Goal: Task Accomplishment & Management: Complete application form

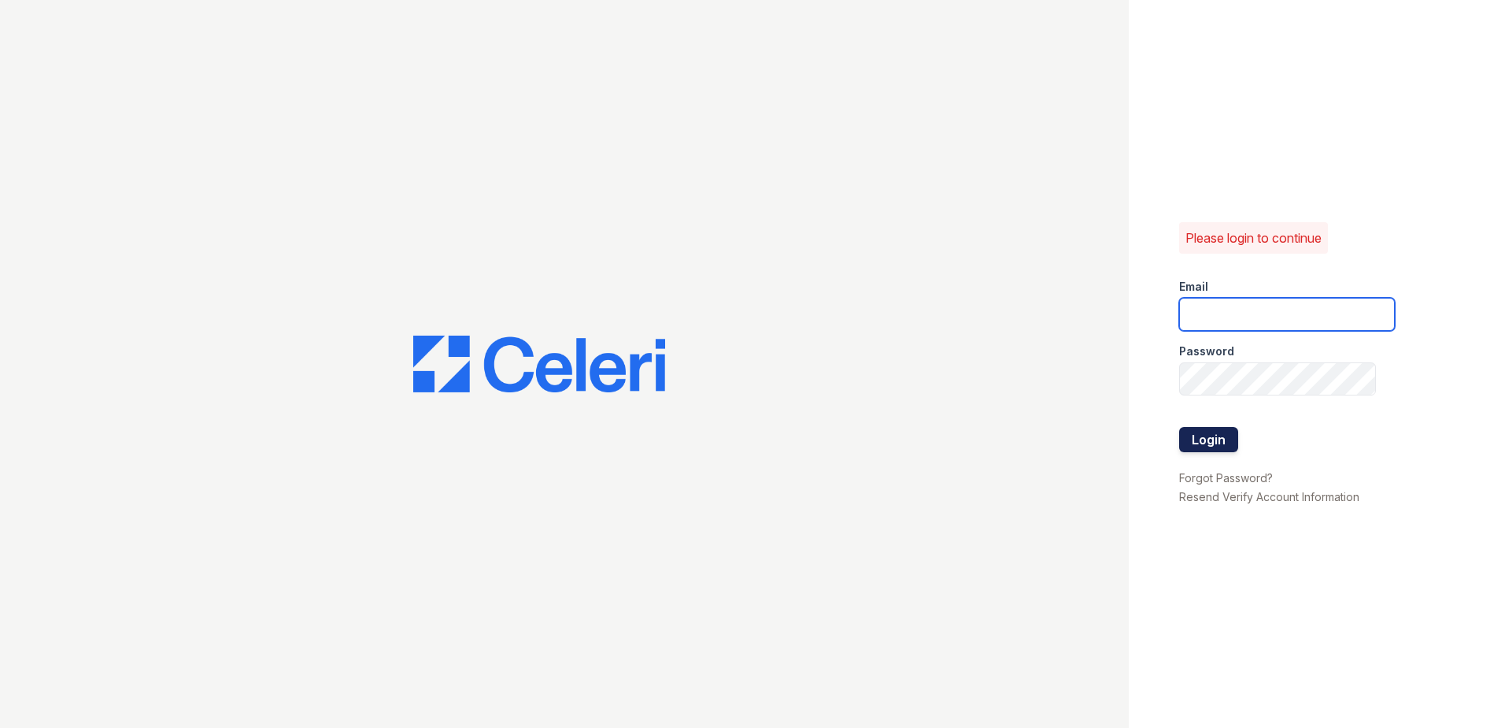
type input "[EMAIL_ADDRESS][DOMAIN_NAME]"
click at [1208, 441] on button "Login" at bounding box center [1208, 439] width 59 height 25
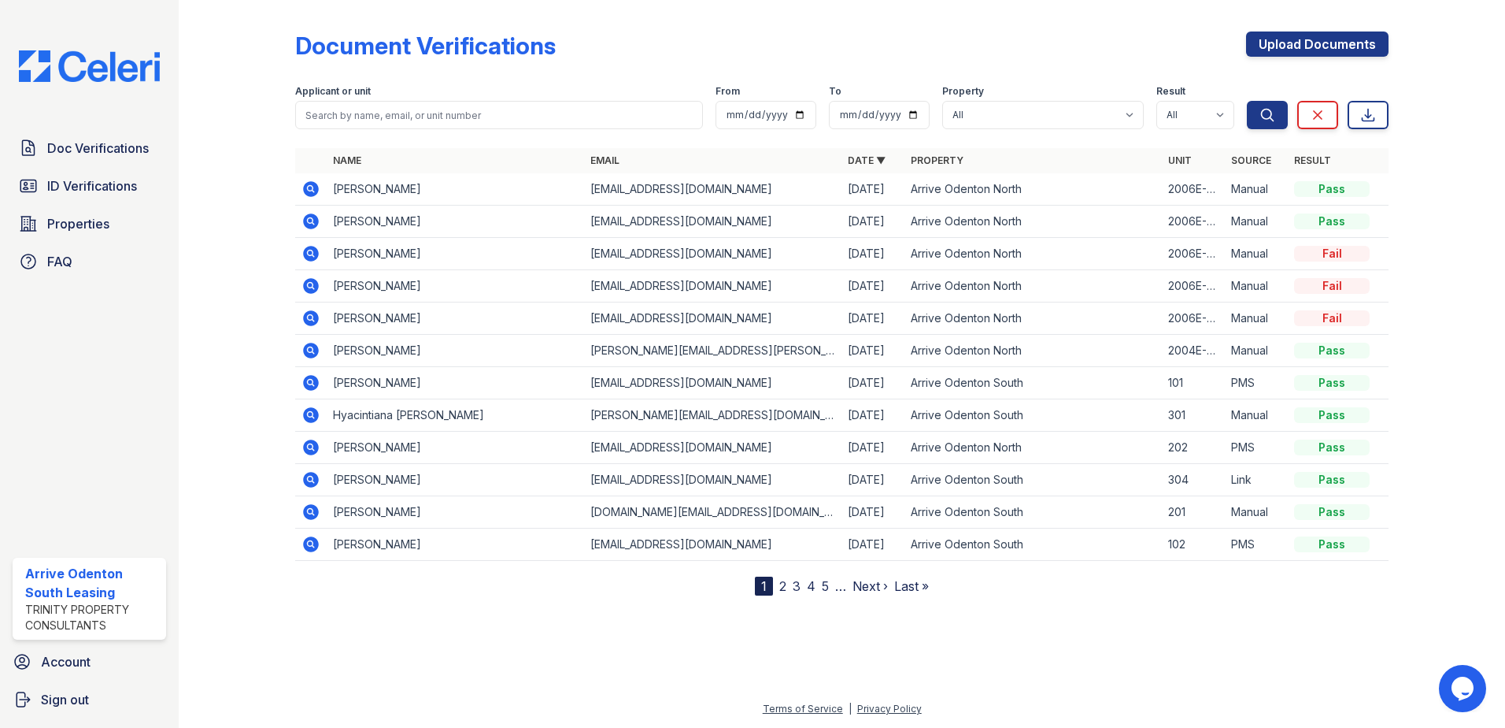
drag, startPoint x: 309, startPoint y: 190, endPoint x: 323, endPoint y: 193, distance: 13.8
click at [309, 190] on icon at bounding box center [310, 188] width 4 height 4
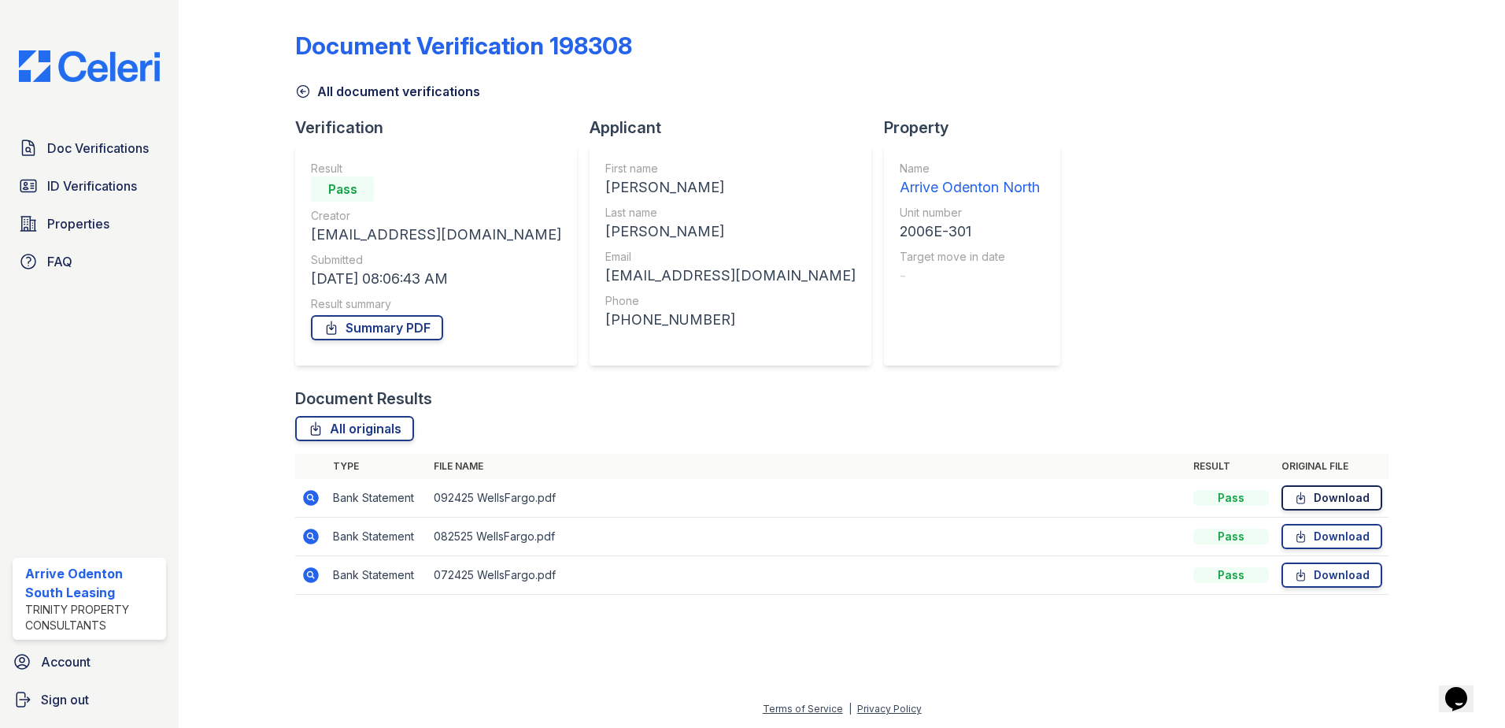
click at [1346, 498] on link "Download" at bounding box center [1332, 497] width 101 height 25
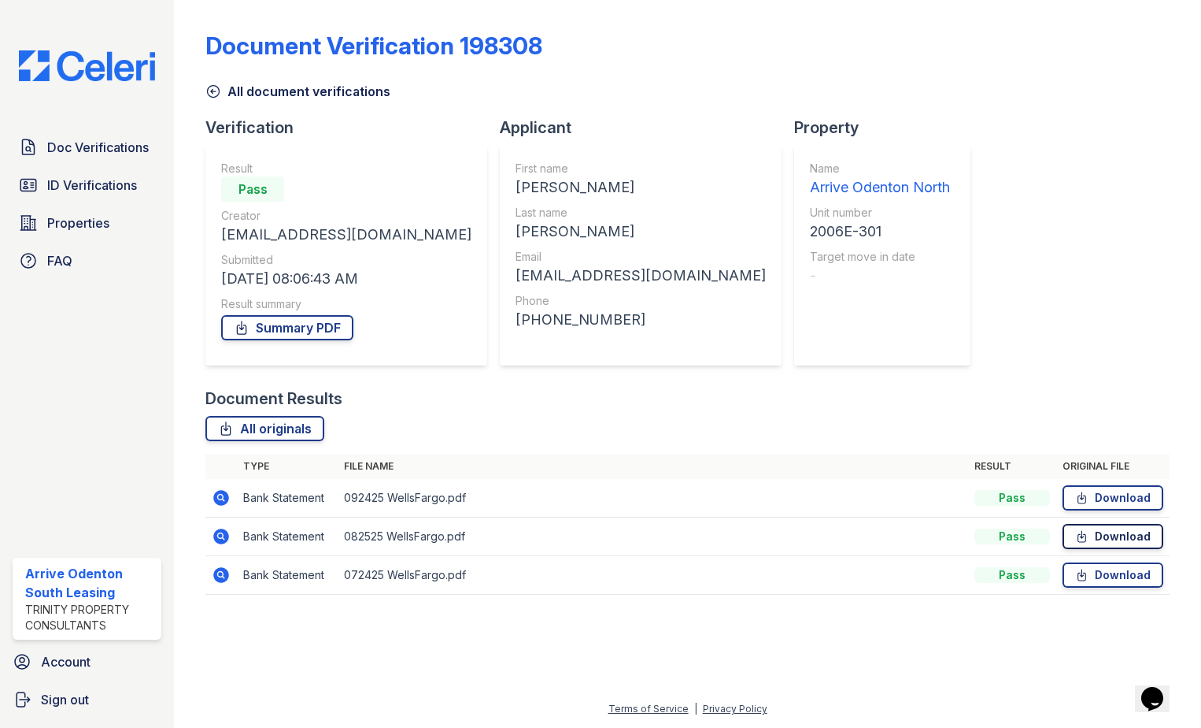
click at [1122, 529] on link "Download" at bounding box center [1113, 536] width 101 height 25
click at [1106, 577] on link "Download" at bounding box center [1113, 574] width 101 height 25
click at [67, 157] on link "Doc Verifications" at bounding box center [87, 146] width 149 height 31
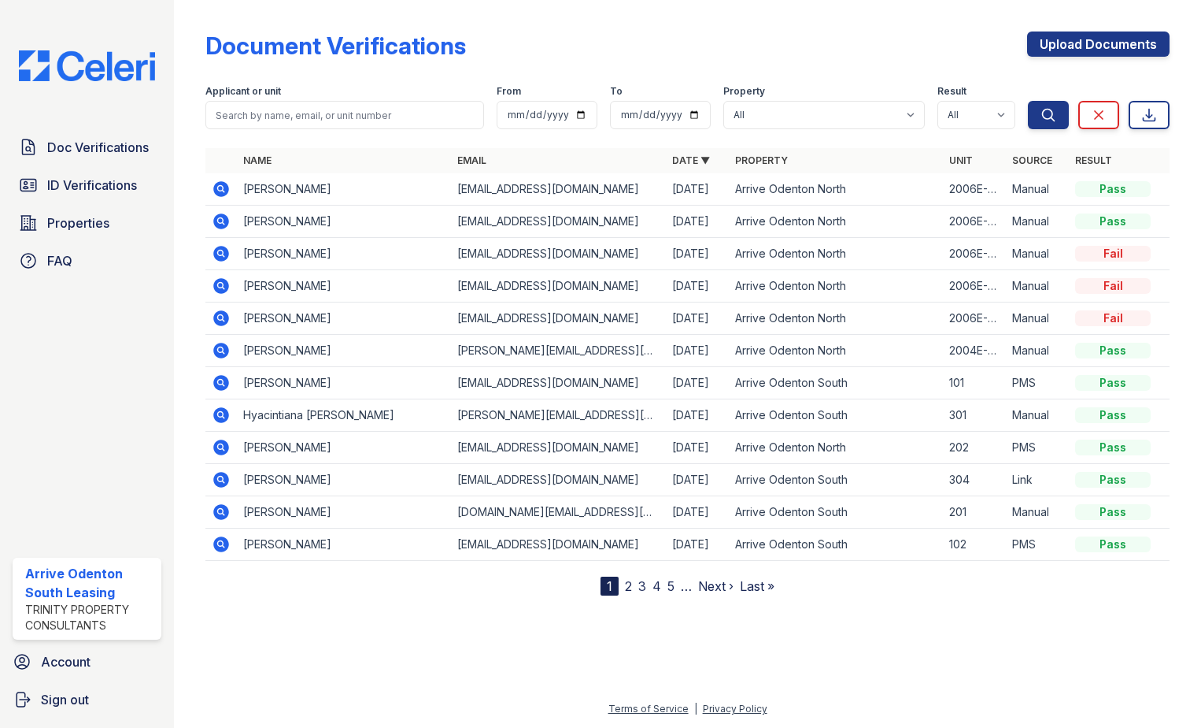
click at [224, 218] on icon at bounding box center [221, 221] width 16 height 16
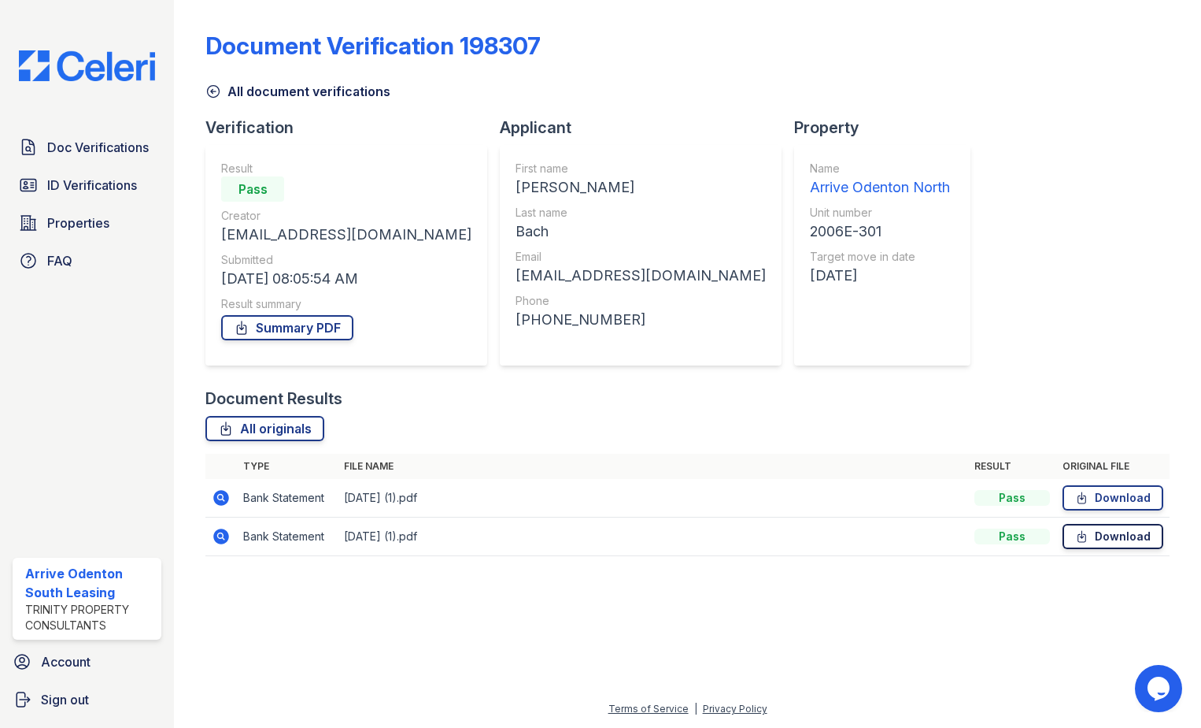
click at [1113, 536] on link "Download" at bounding box center [1113, 536] width 101 height 25
click at [1130, 501] on link "Download" at bounding box center [1113, 497] width 101 height 25
click at [97, 147] on span "Doc Verifications" at bounding box center [98, 147] width 102 height 19
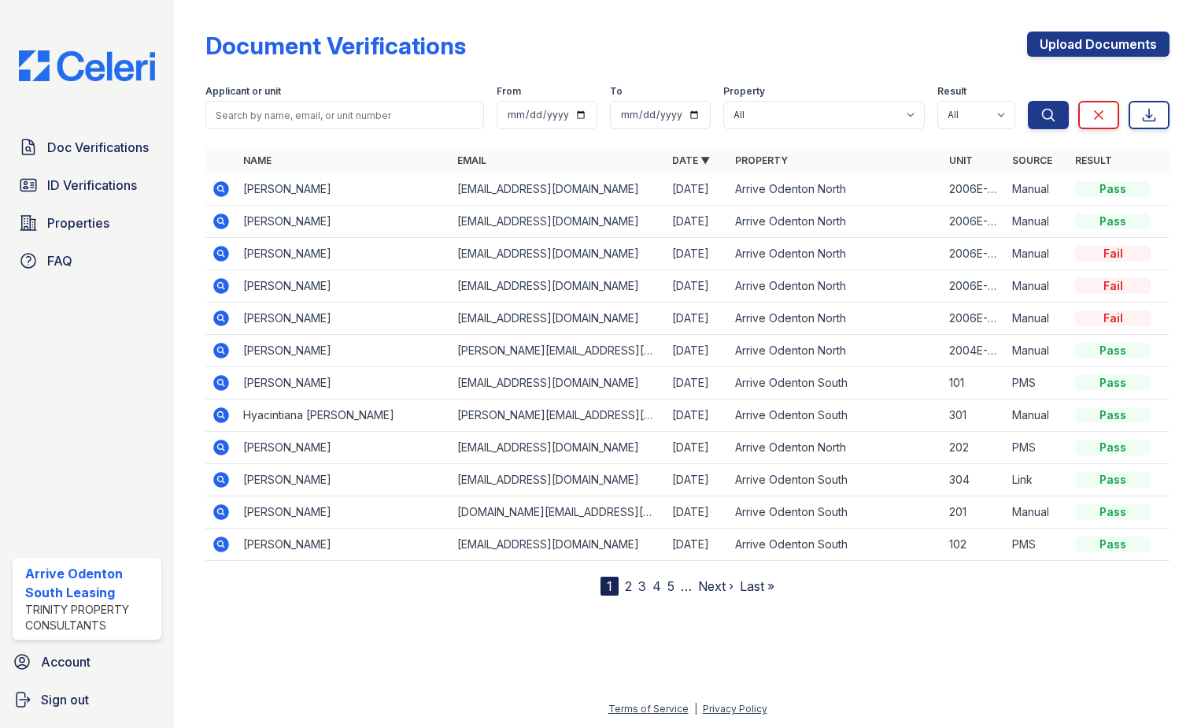
click at [228, 255] on icon at bounding box center [221, 254] width 16 height 16
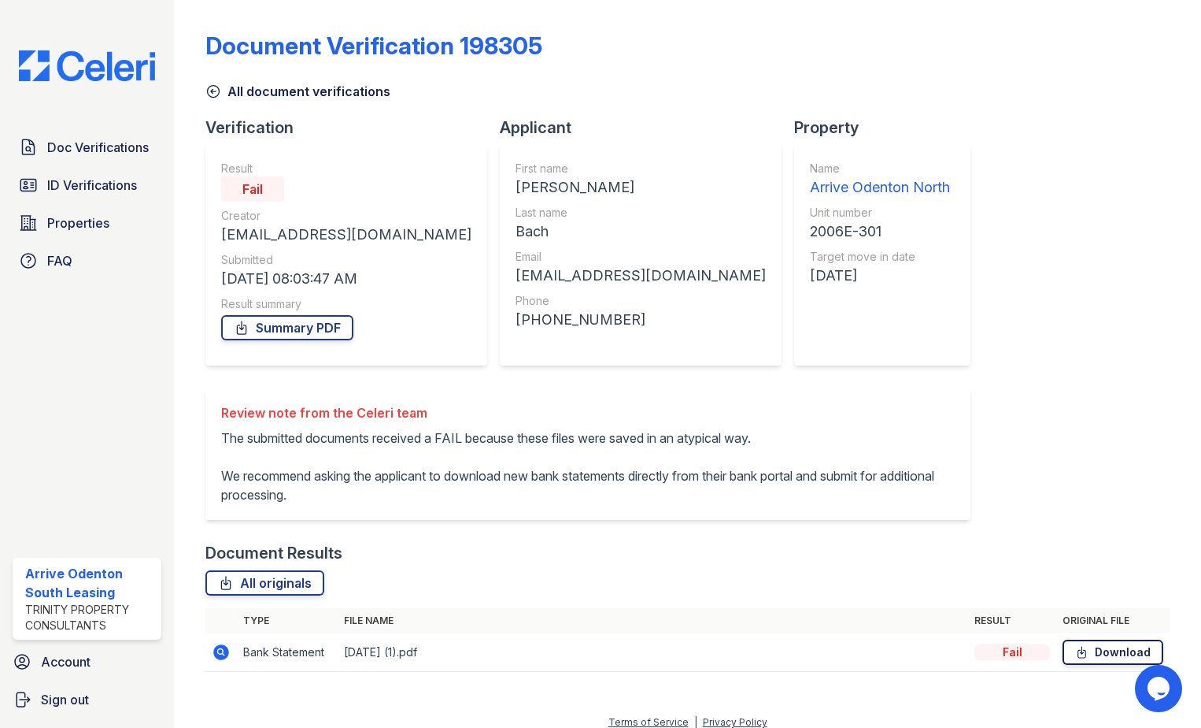
click at [1105, 649] on link "Download" at bounding box center [1113, 651] width 101 height 25
click at [103, 150] on span "Doc Verifications" at bounding box center [98, 147] width 102 height 19
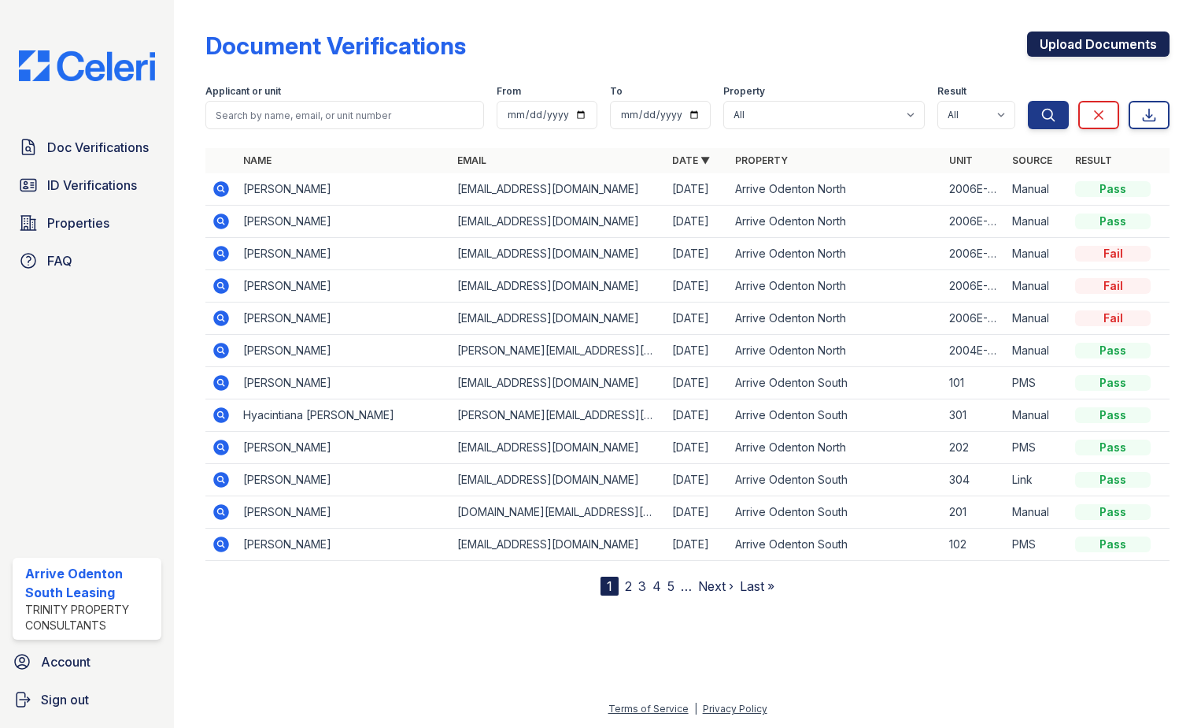
click at [1119, 44] on link "Upload Documents" at bounding box center [1098, 43] width 143 height 25
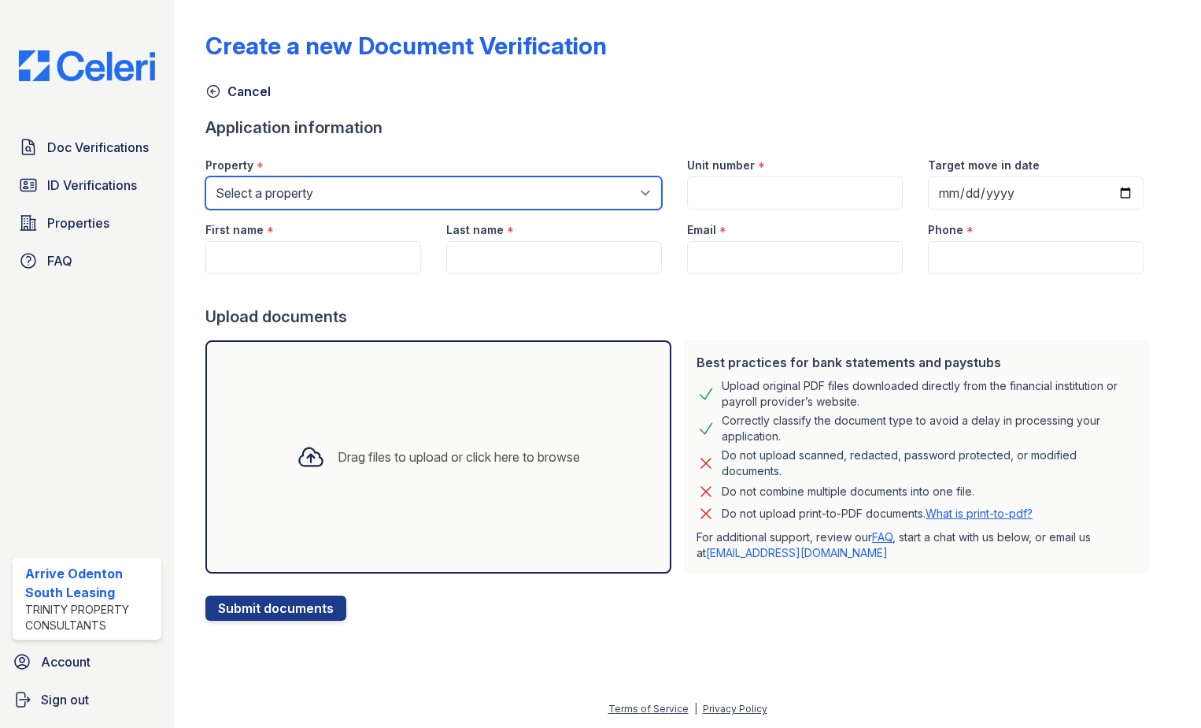
click at [418, 197] on select "Select a property Arrive Odenton Apartment Collection Arrive Odenton North Arri…" at bounding box center [433, 192] width 457 height 33
select select "1817"
click at [205, 176] on select "Select a property Arrive Odenton Apartment Collection Arrive Odenton North Arri…" at bounding box center [433, 192] width 457 height 33
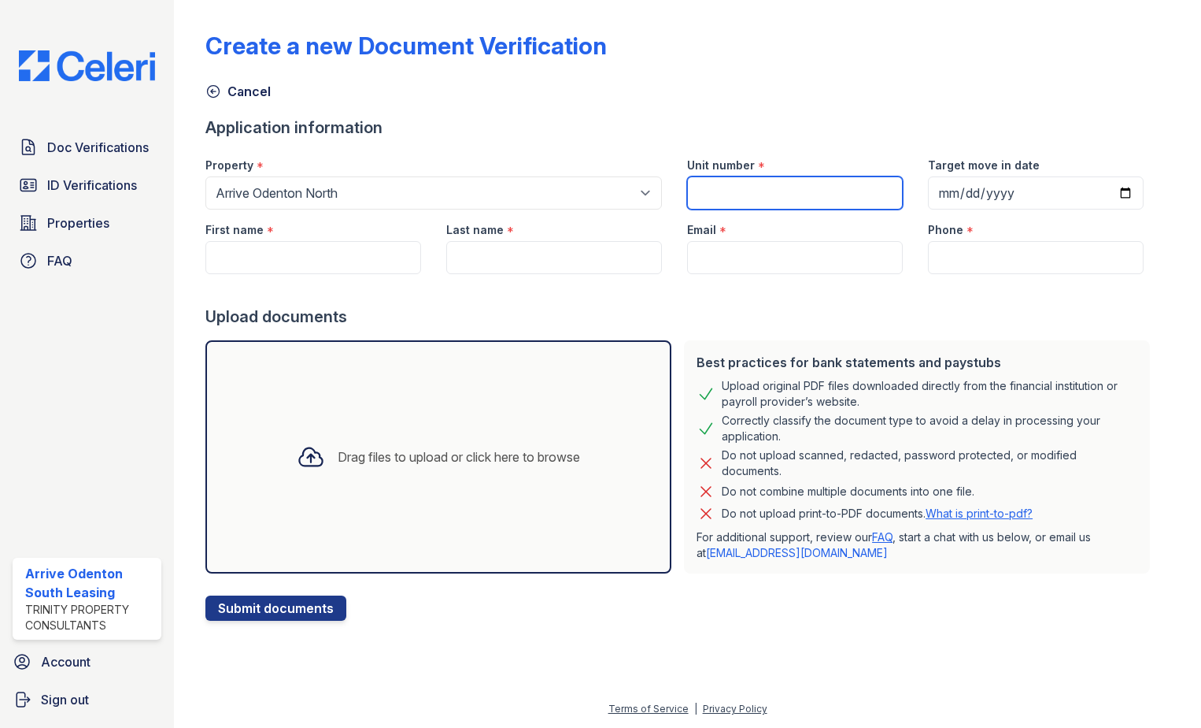
click at [750, 188] on input "Unit number" at bounding box center [795, 192] width 216 height 33
type input "2006E-301"
click at [997, 168] on label "Target move in date" at bounding box center [984, 165] width 112 height 16
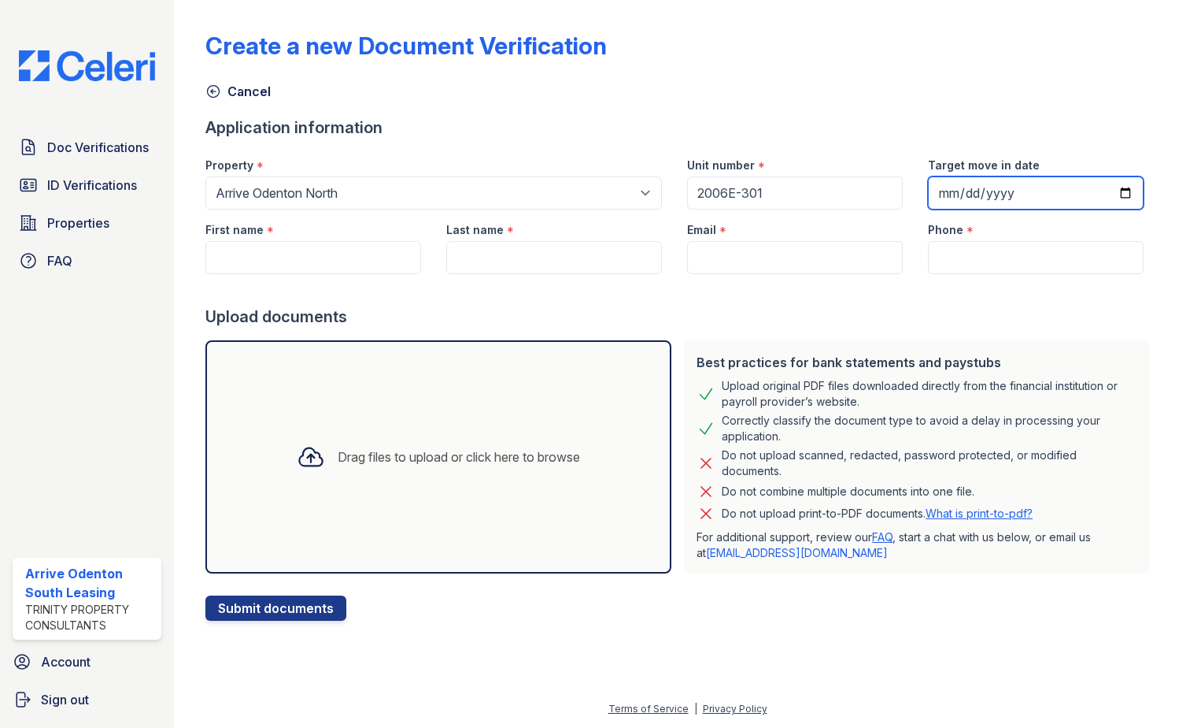
click at [997, 176] on input "Target move in date" at bounding box center [1036, 192] width 216 height 33
click at [1108, 193] on input "Target move in date" at bounding box center [1036, 192] width 216 height 33
type input "2025-10-01"
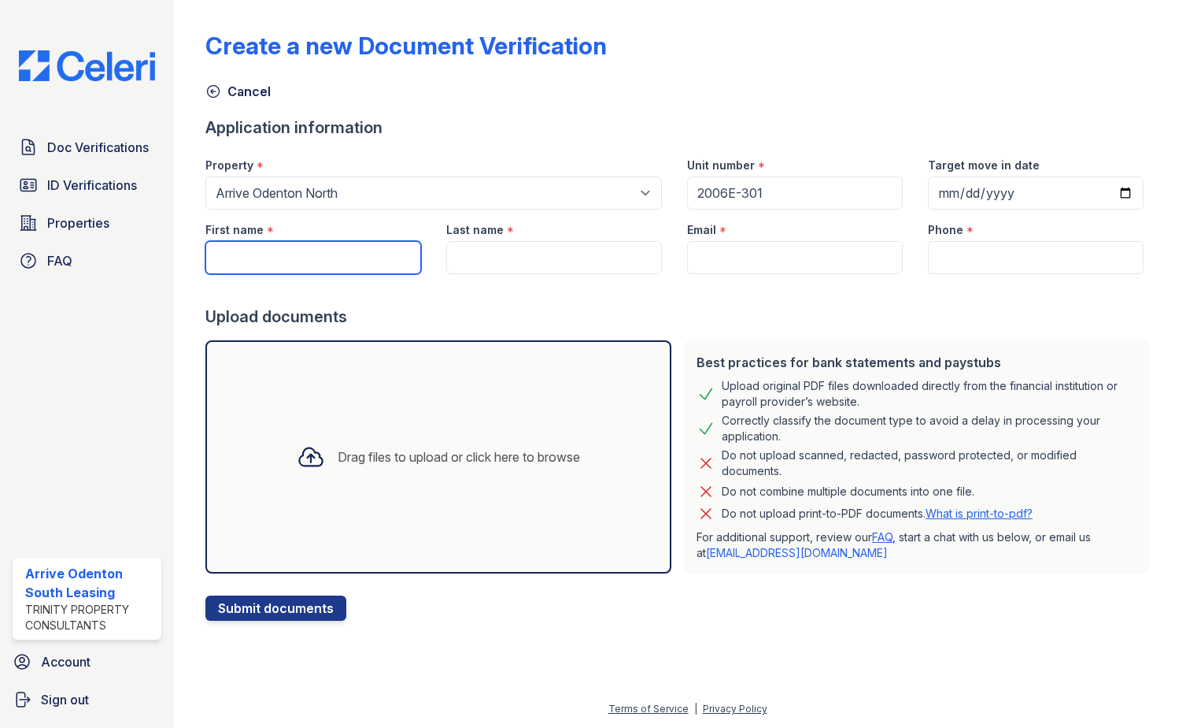
click at [355, 261] on input "First name" at bounding box center [313, 257] width 216 height 33
type input "[PERSON_NAME]"
type input "Bach"
type input "[EMAIL_ADDRESS][DOMAIN_NAME]"
type input "4433629559"
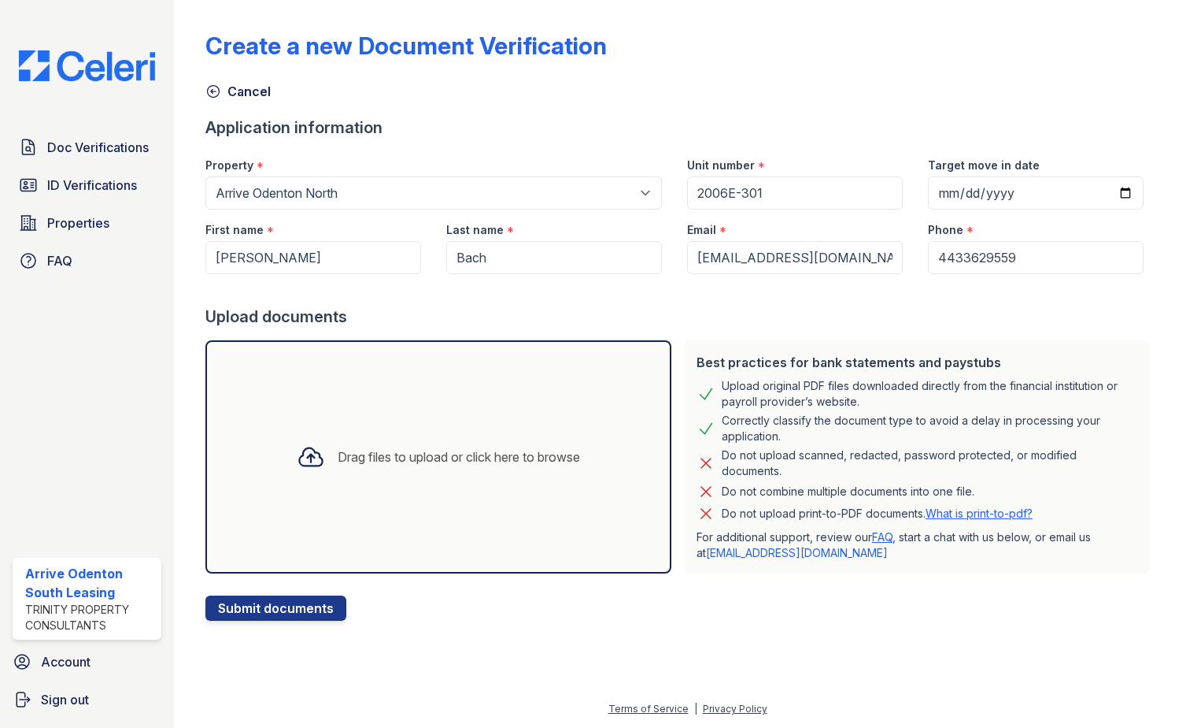
click at [407, 465] on div "Drag files to upload or click here to browse" at bounding box center [459, 456] width 243 height 19
click at [447, 136] on div "Application information" at bounding box center [680, 128] width 951 height 22
click at [411, 462] on div "Drag files to upload or click here to browse" at bounding box center [459, 456] width 243 height 19
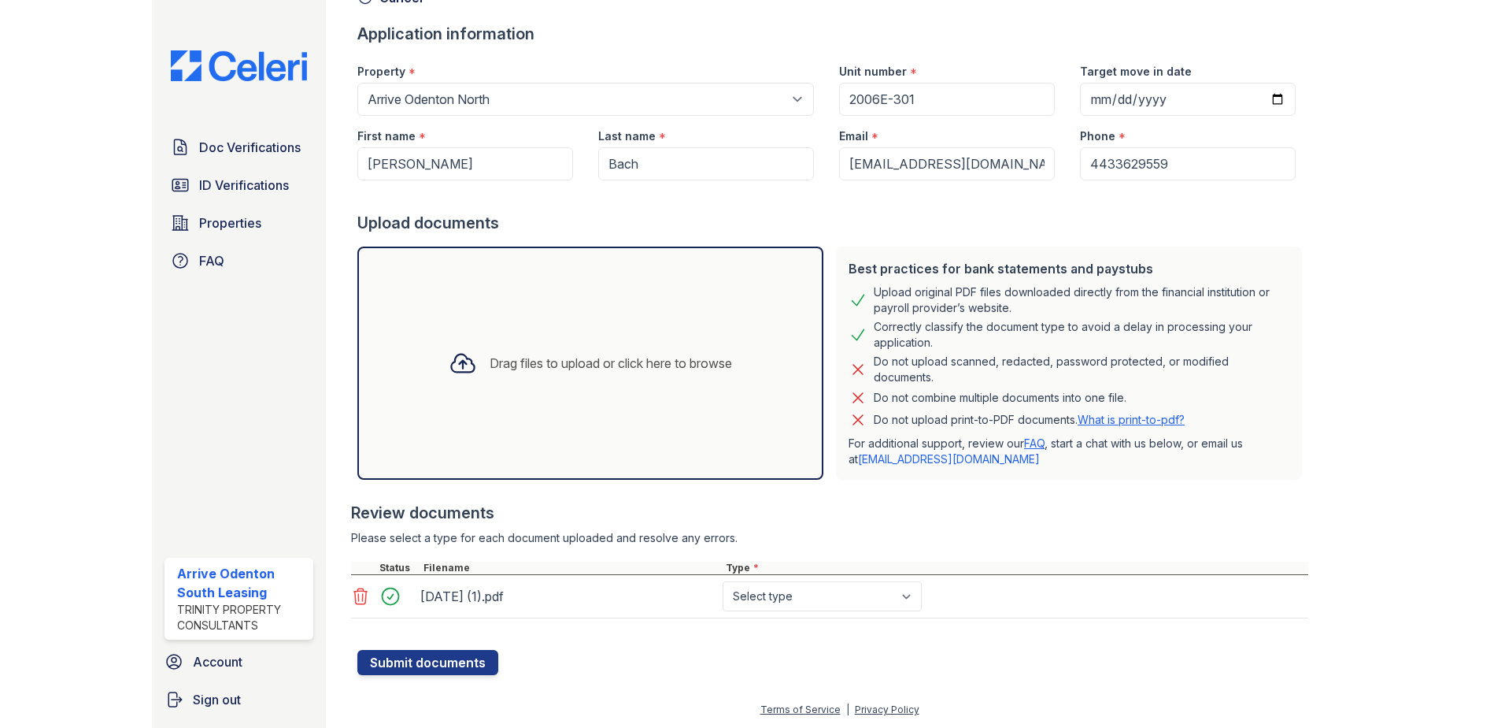
scroll to position [94, 0]
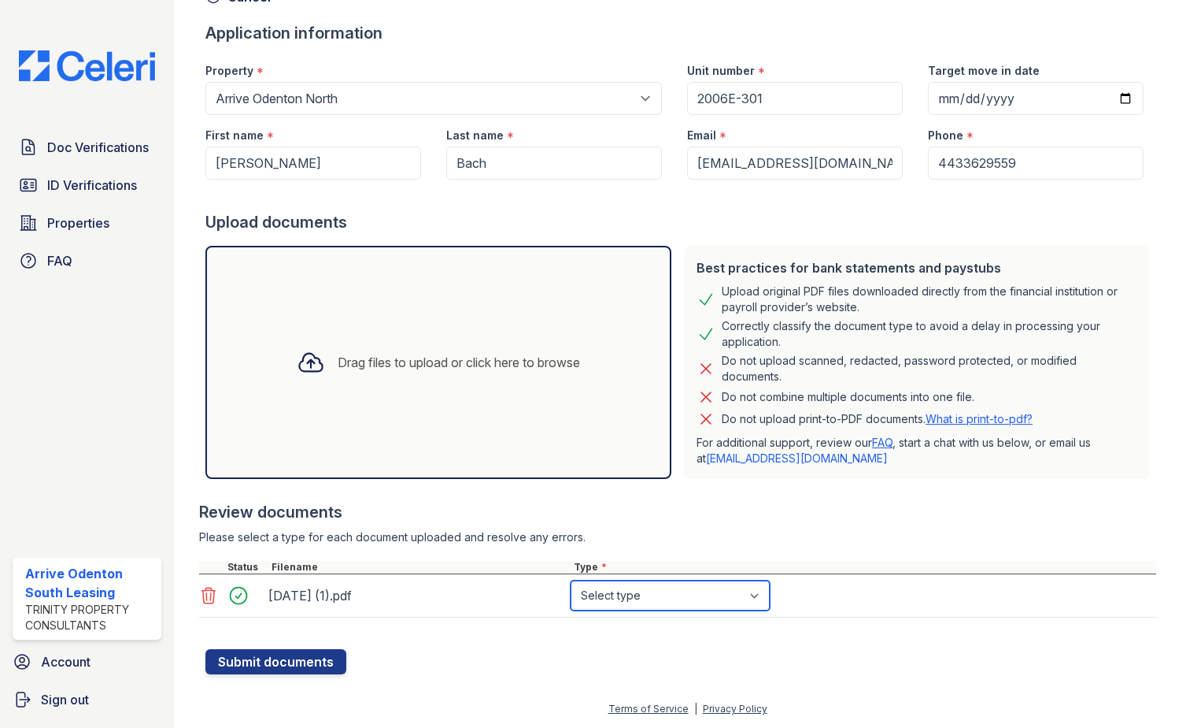
click at [763, 598] on select "Select type Paystub Bank Statement Offer Letter Tax Documents Benefit Award Let…" at bounding box center [670, 595] width 199 height 30
select select "bank_statement"
click at [571, 580] on select "Select type Paystub Bank Statement Offer Letter Tax Documents Benefit Award Let…" at bounding box center [670, 595] width 199 height 30
click at [272, 660] on button "Submit documents" at bounding box center [275, 661] width 141 height 25
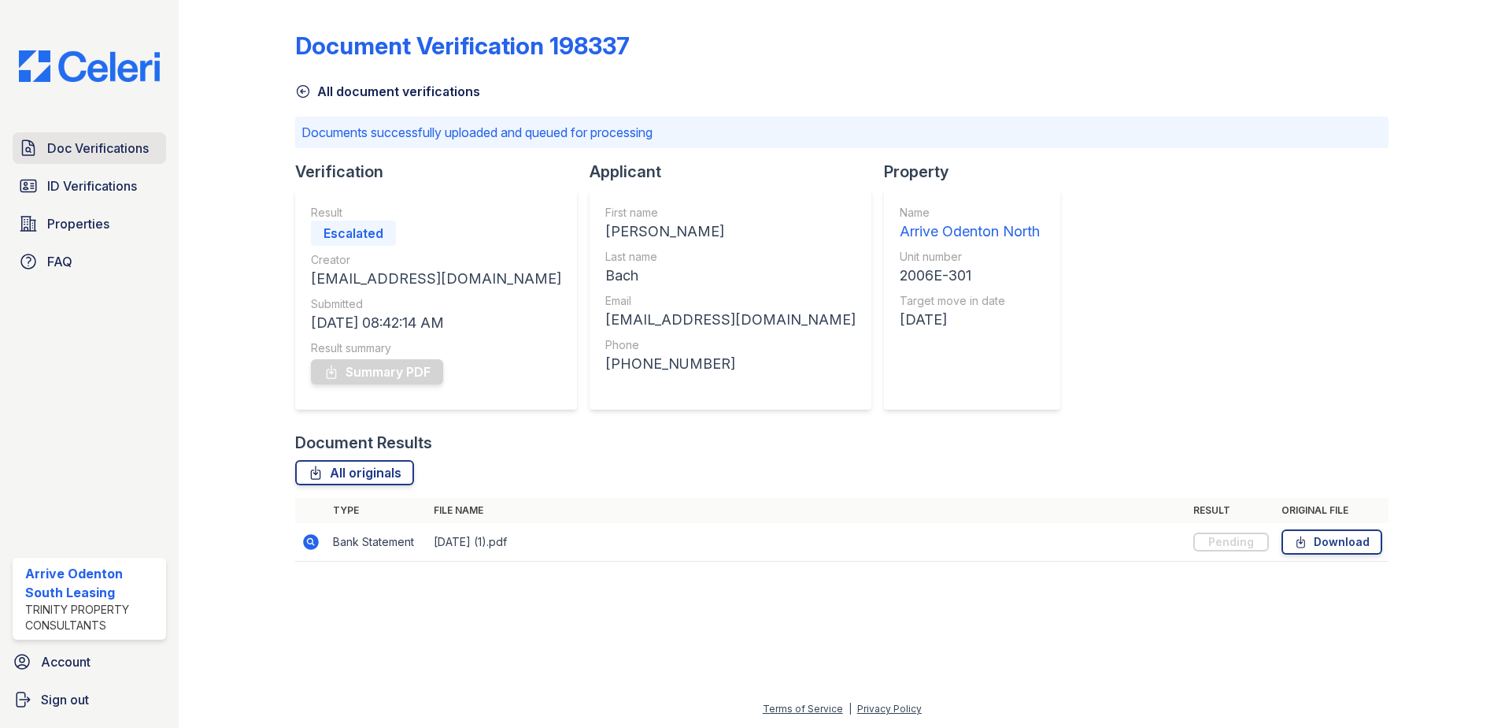
click at [80, 150] on span "Doc Verifications" at bounding box center [98, 148] width 102 height 19
